Goal: Find specific page/section: Find specific page/section

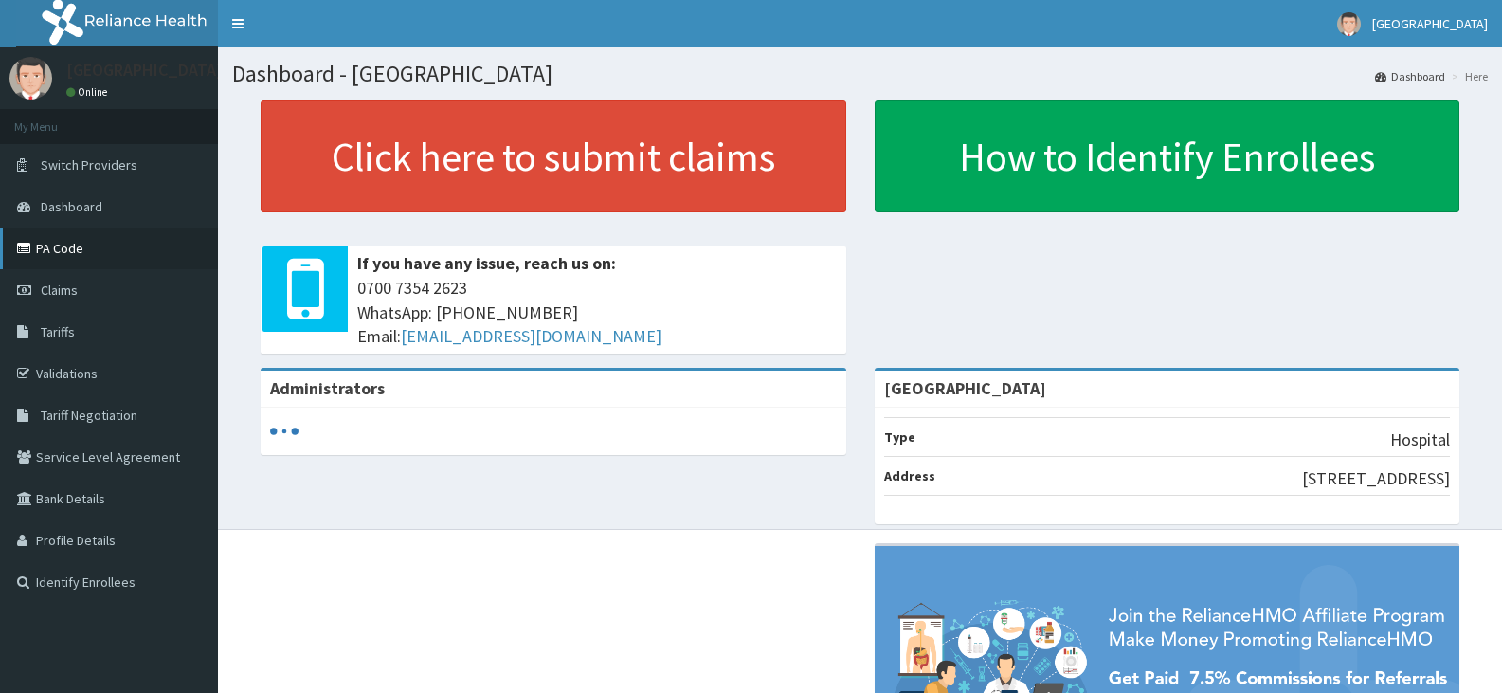
click at [49, 240] on link "PA Code" at bounding box center [109, 248] width 218 height 42
click at [56, 255] on link "PA Code" at bounding box center [109, 248] width 218 height 42
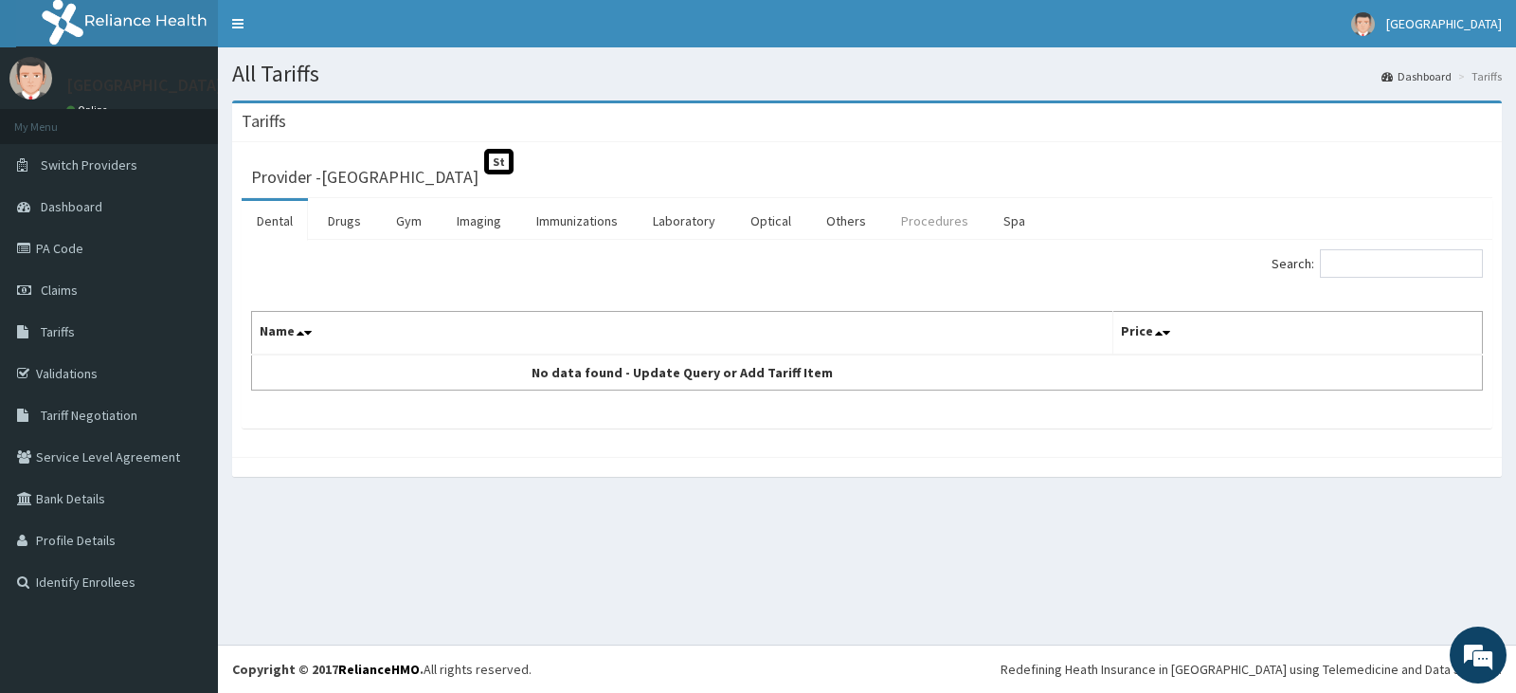
click at [911, 215] on link "Procedures" at bounding box center [935, 221] width 98 height 40
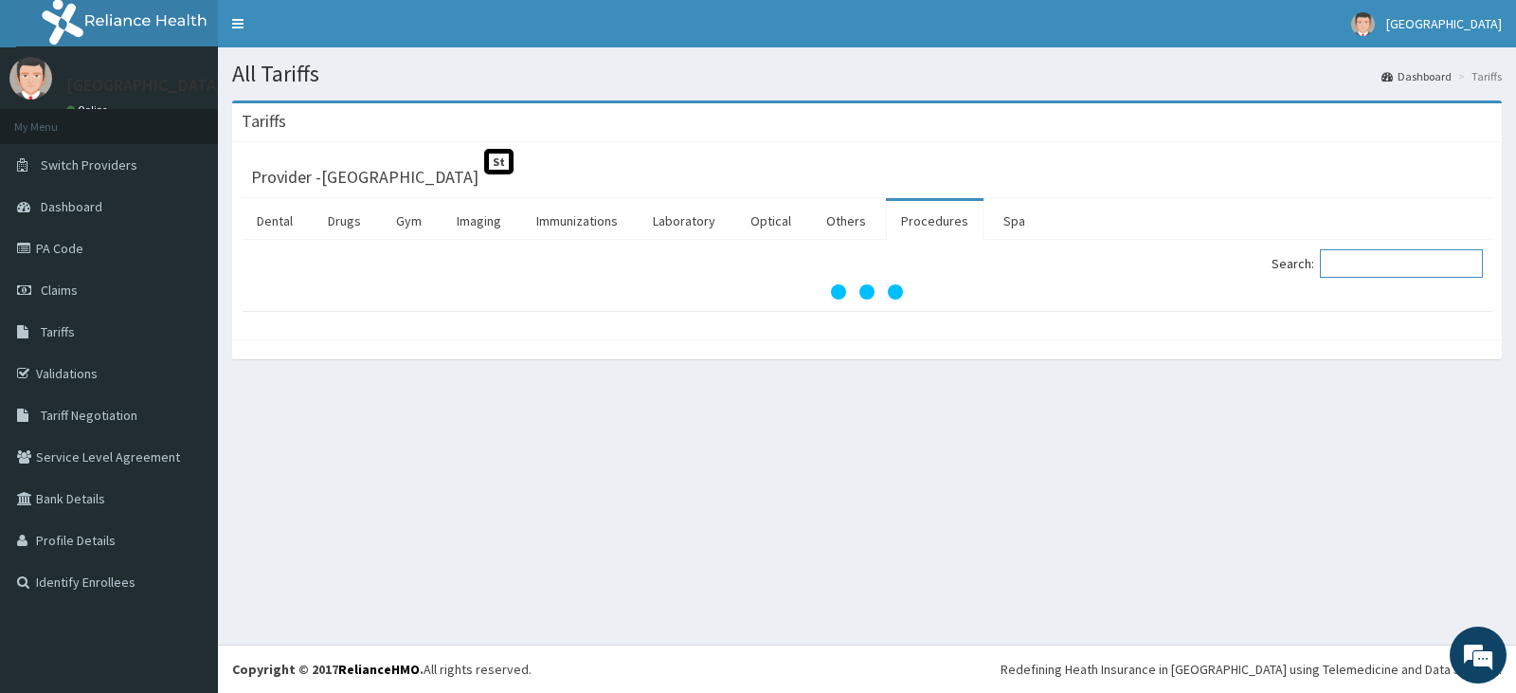
click at [1360, 252] on input "Search:" at bounding box center [1401, 263] width 163 height 28
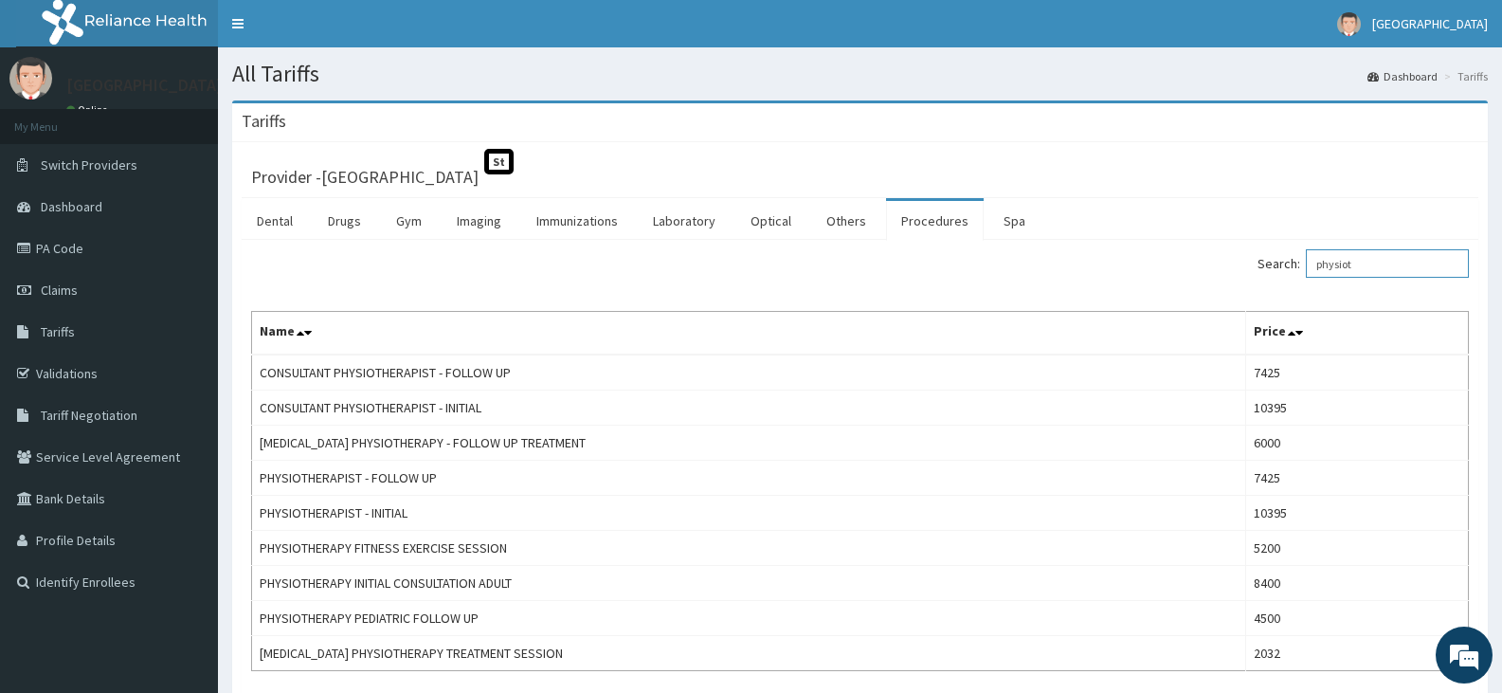
type input "physiot"
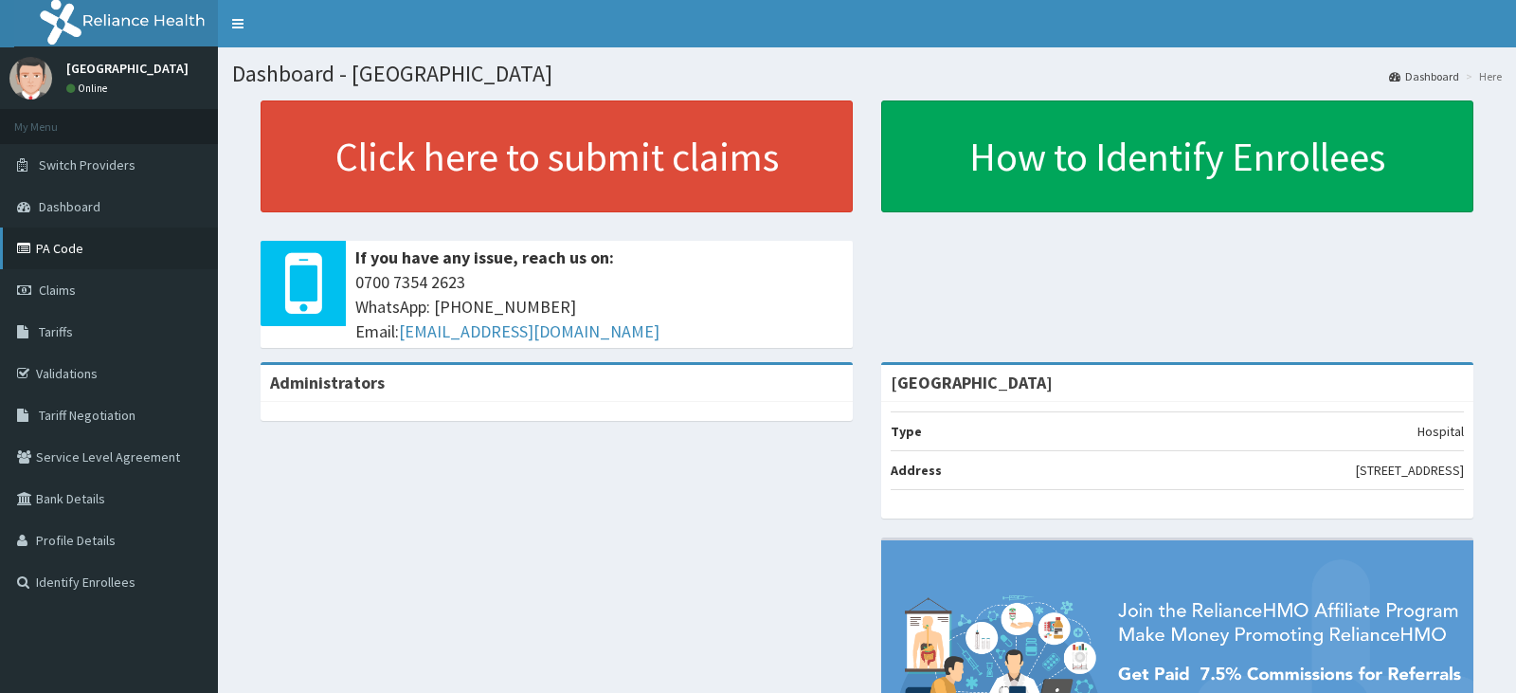
click at [53, 254] on link "PA Code" at bounding box center [109, 248] width 218 height 42
